Goal: Check status: Check status

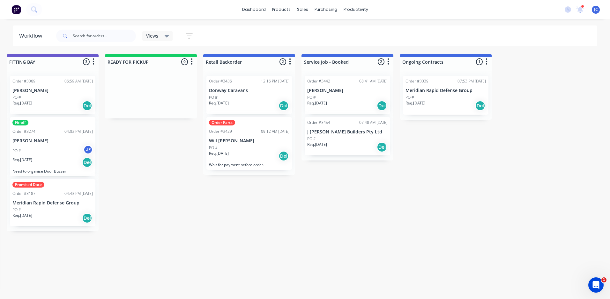
scroll to position [0, 729]
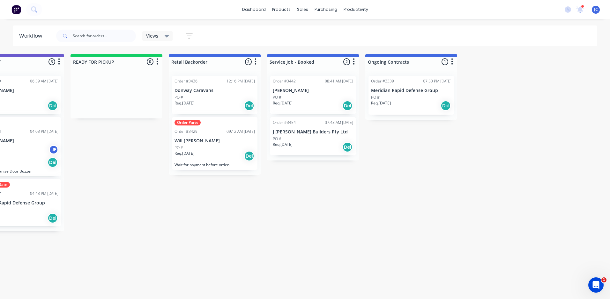
click at [291, 137] on div "PO #" at bounding box center [313, 139] width 80 height 6
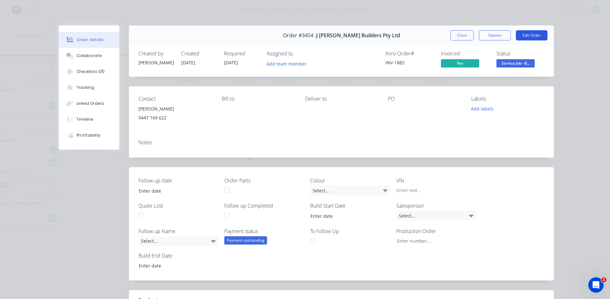
click at [531, 31] on button "Edit Order" at bounding box center [532, 35] width 32 height 10
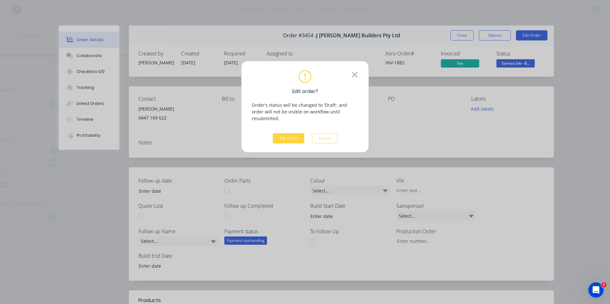
click at [356, 74] on icon at bounding box center [355, 75] width 6 height 6
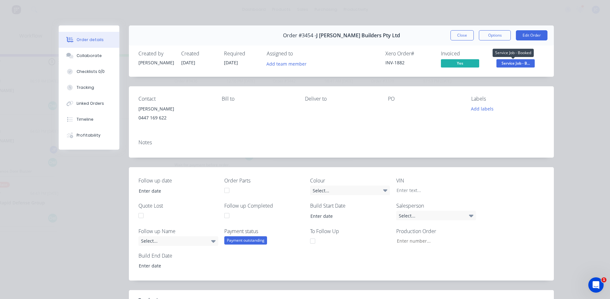
click at [507, 63] on span "Service Job - B..." at bounding box center [515, 63] width 38 height 8
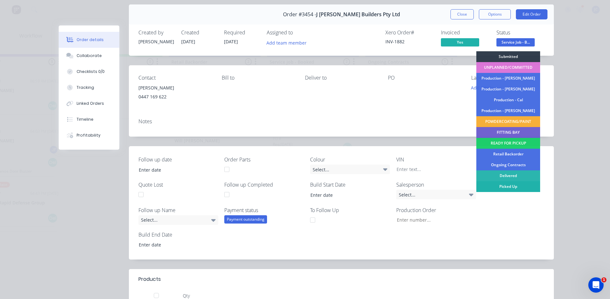
scroll to position [32, 0]
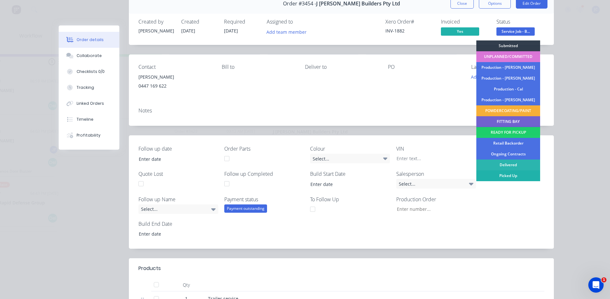
click at [511, 175] on div "Picked Up" at bounding box center [508, 176] width 64 height 11
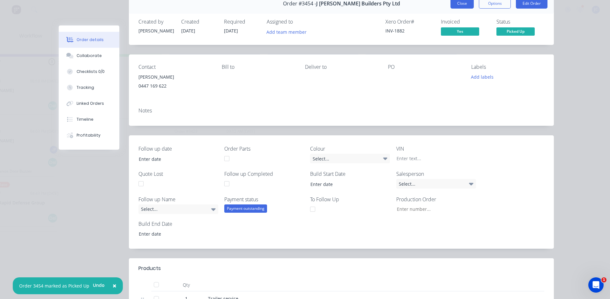
click at [457, 5] on button "Close" at bounding box center [461, 3] width 23 height 10
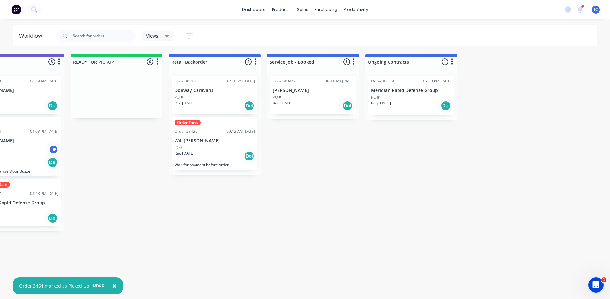
click at [334, 106] on div "Req. [DATE] Del" at bounding box center [313, 105] width 80 height 11
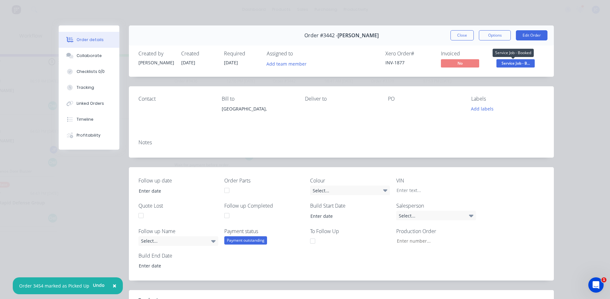
click at [522, 58] on div "Status Service Job - B..." at bounding box center [520, 60] width 48 height 18
click at [522, 62] on span "Service Job - B..." at bounding box center [515, 63] width 38 height 8
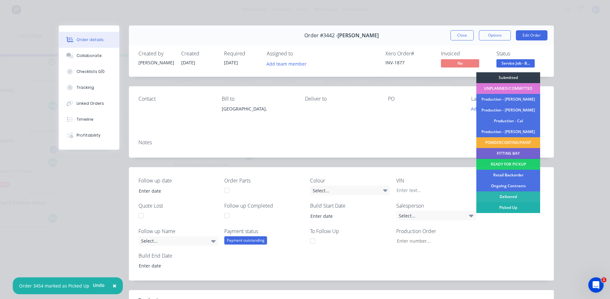
click at [515, 205] on div "Picked Up" at bounding box center [508, 207] width 64 height 11
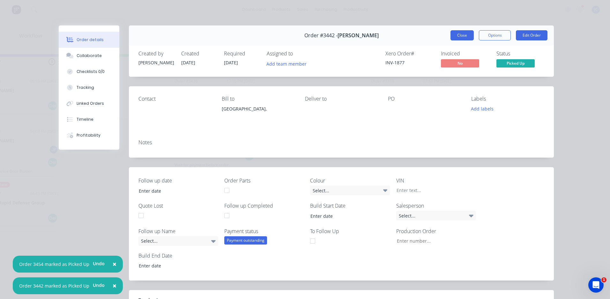
click at [460, 37] on button "Close" at bounding box center [461, 35] width 23 height 10
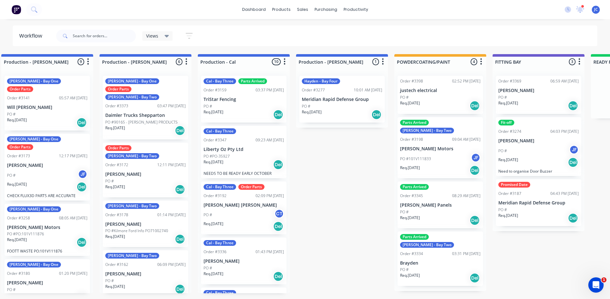
scroll to position [0, 139]
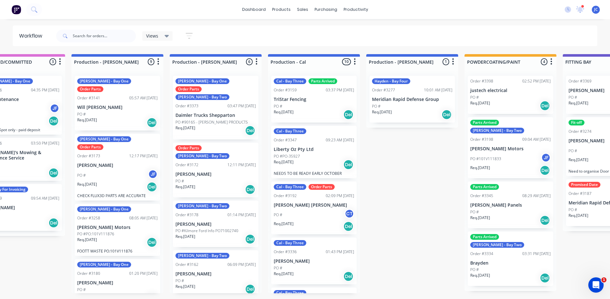
click at [138, 182] on div "Req. [DATE] Del" at bounding box center [117, 187] width 80 height 11
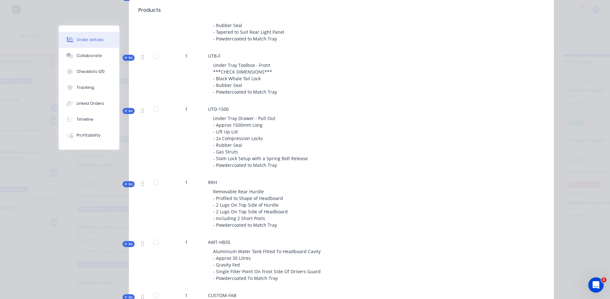
scroll to position [510, 0]
